Goal: Task Accomplishment & Management: Manage account settings

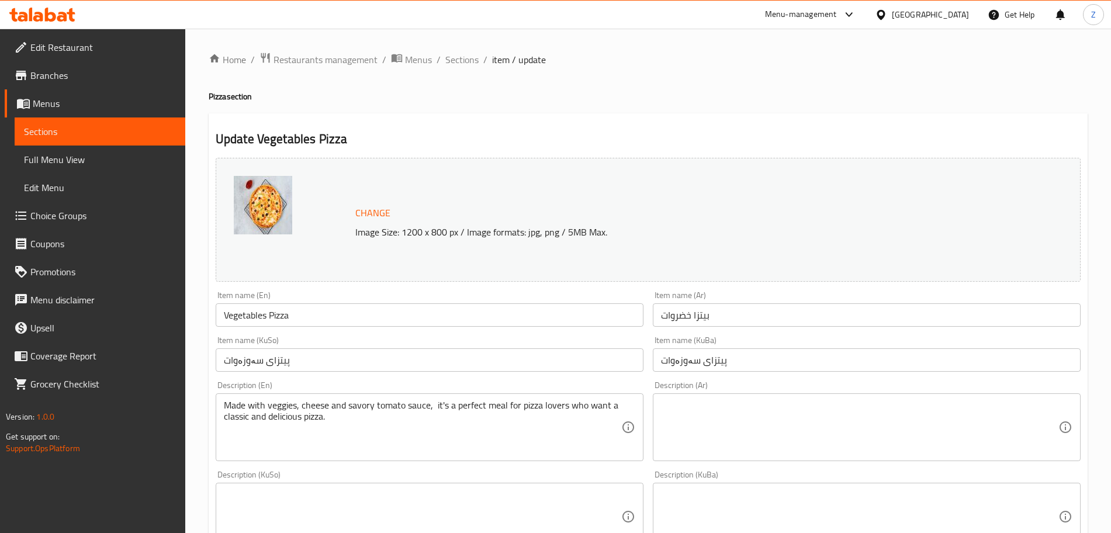
scroll to position [1, 0]
click at [320, 63] on span "Restaurants management" at bounding box center [326, 59] width 104 height 14
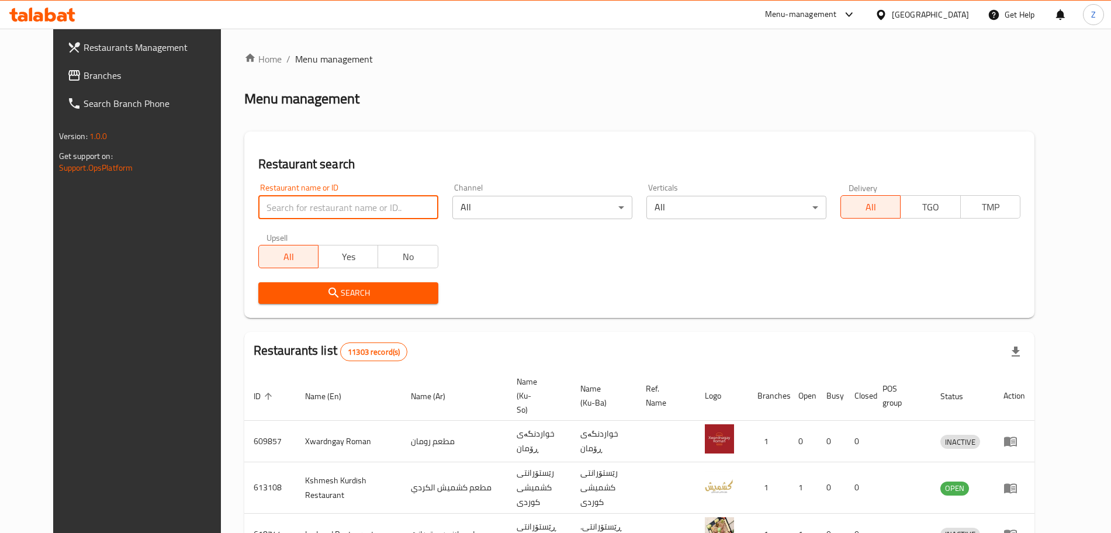
click at [297, 212] on input "search" at bounding box center [348, 207] width 180 height 23
type input "healthy house"
click button "Search" at bounding box center [348, 293] width 180 height 22
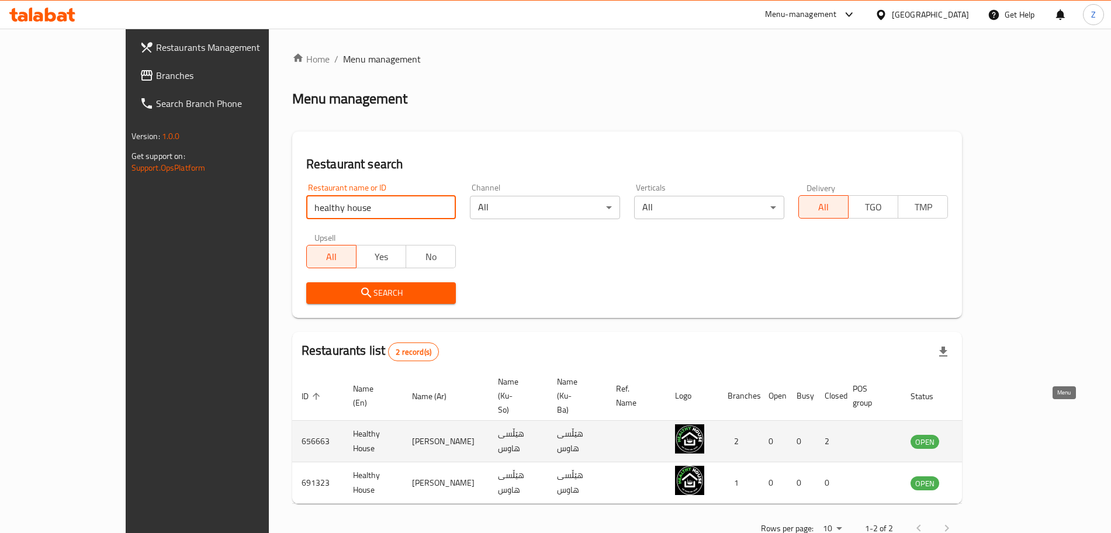
click at [986, 434] on icon "enhanced table" at bounding box center [979, 441] width 14 height 14
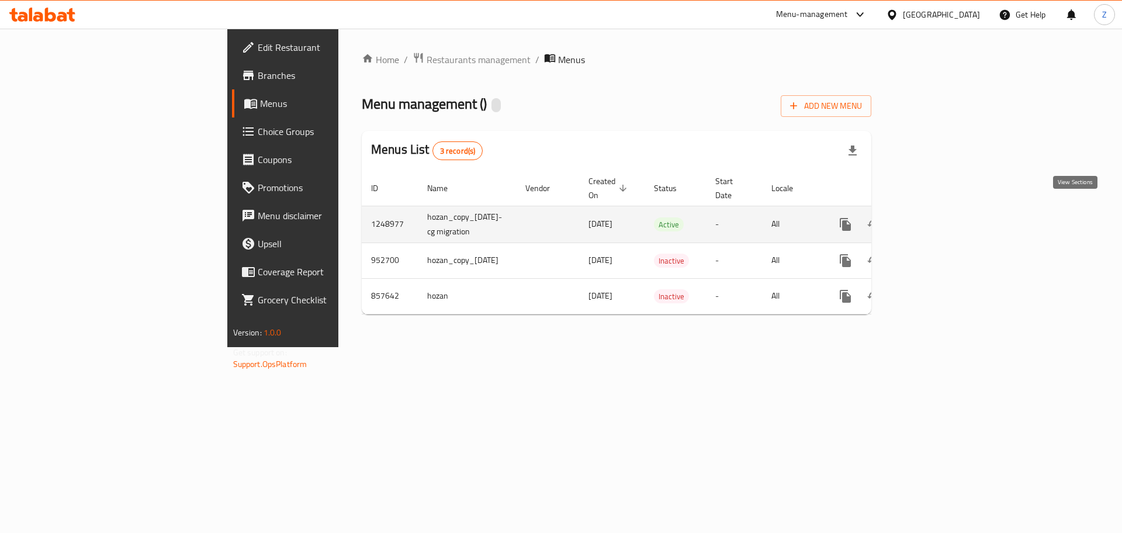
click at [937, 217] on icon "enhanced table" at bounding box center [930, 224] width 14 height 14
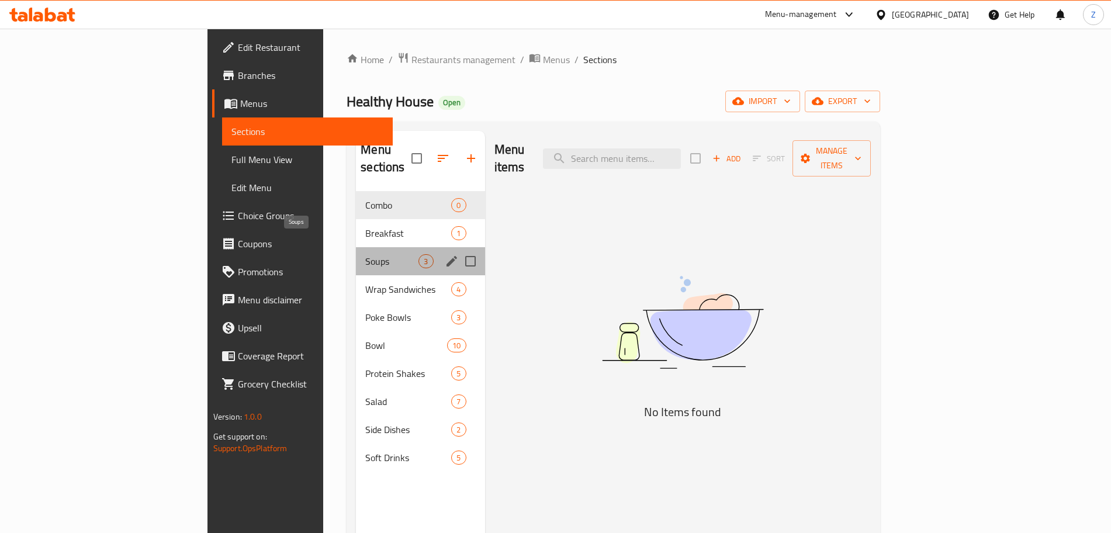
click at [365, 254] on span "Soups" at bounding box center [391, 261] width 53 height 14
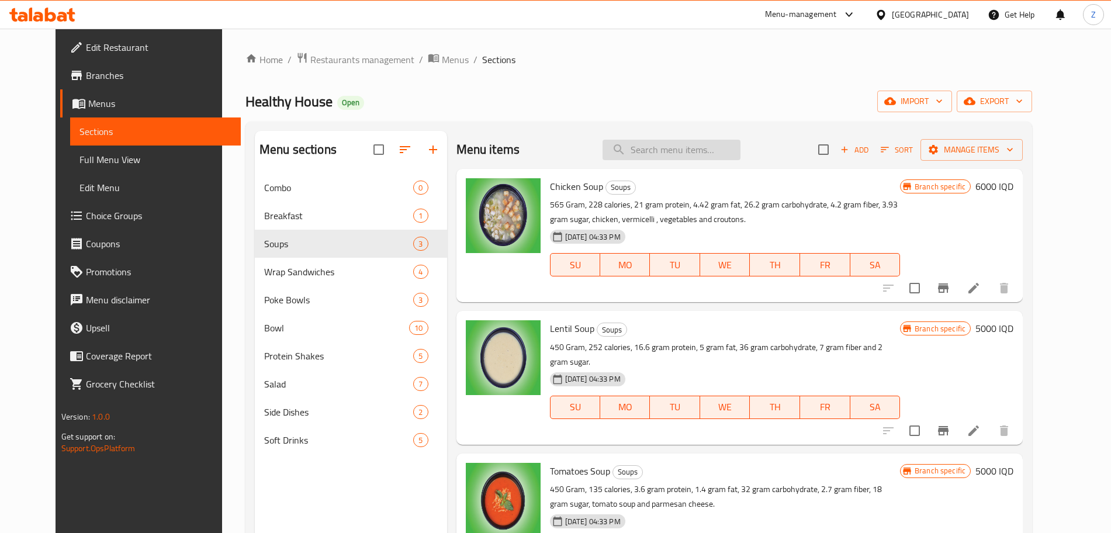
click at [676, 154] on input "search" at bounding box center [672, 150] width 138 height 20
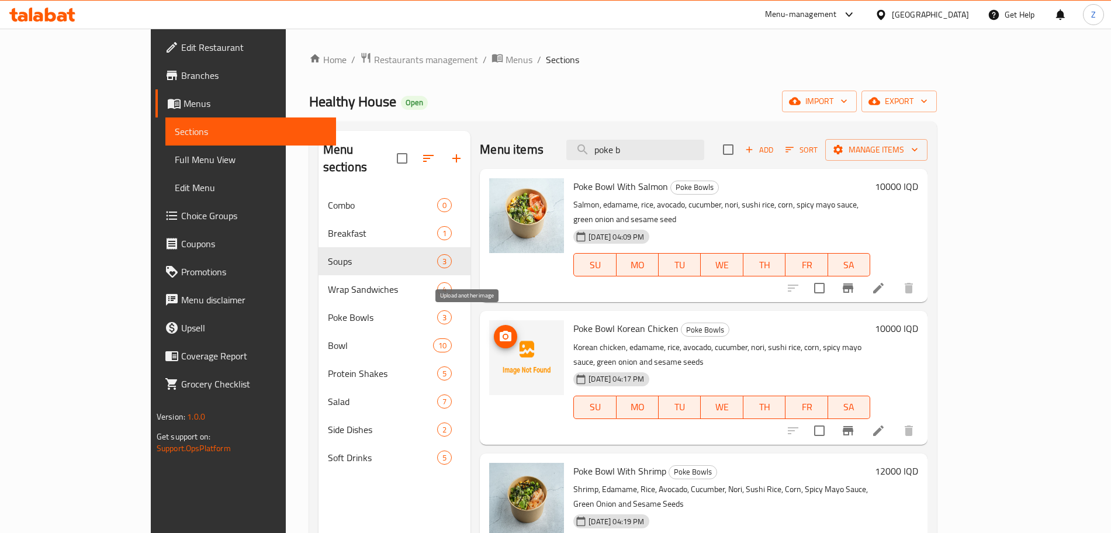
type input "poke b"
click at [499, 330] on icon "upload picture" at bounding box center [506, 337] width 14 height 14
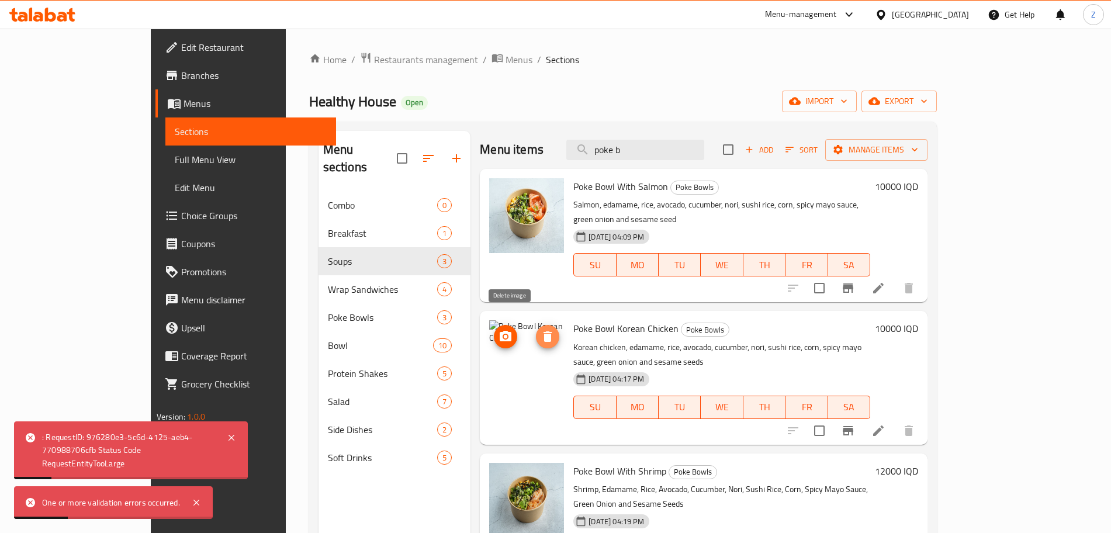
click at [541, 330] on icon "delete image" at bounding box center [548, 337] width 14 height 14
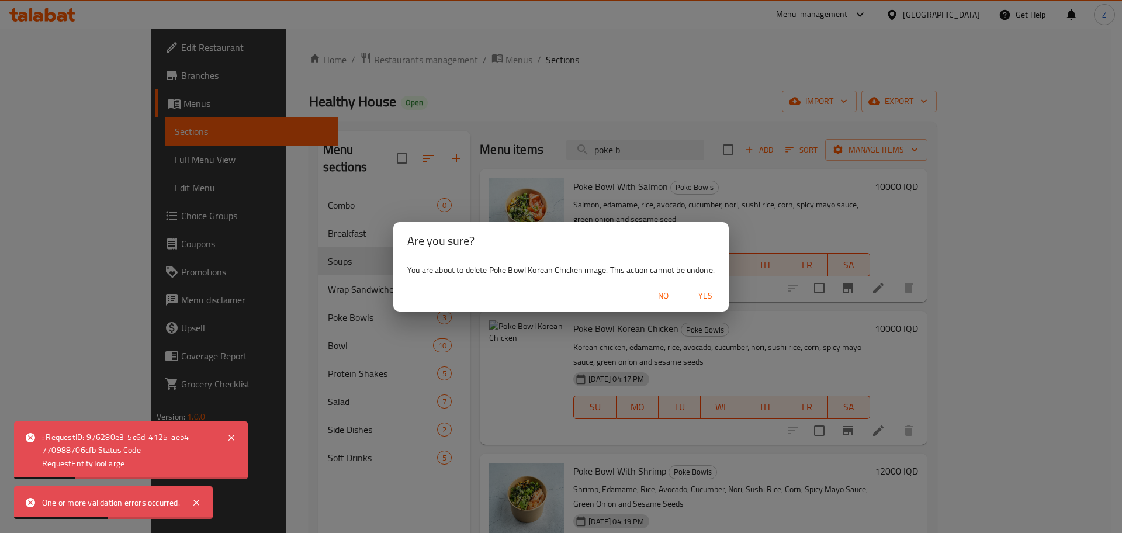
click at [705, 298] on span "Yes" at bounding box center [705, 296] width 28 height 15
